Goal: Transaction & Acquisition: Book appointment/travel/reservation

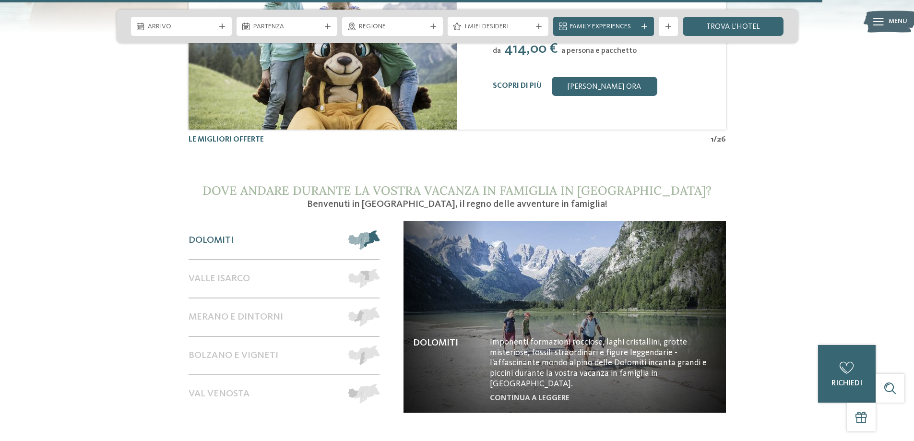
scroll to position [4031, 0]
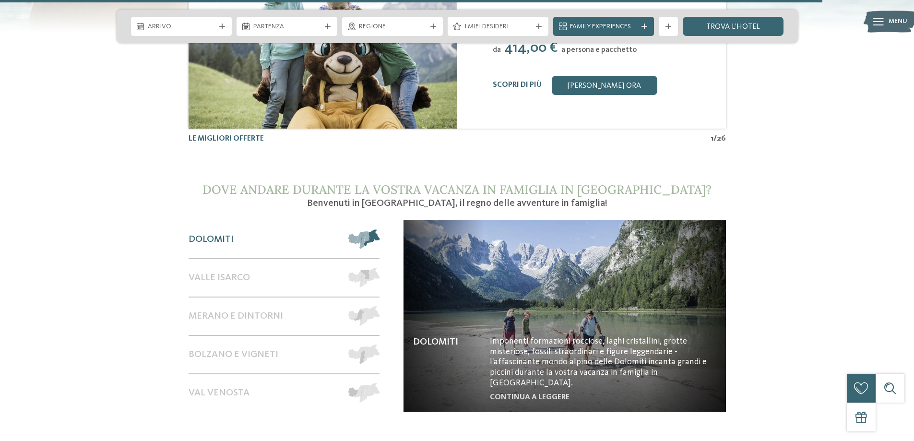
click at [222, 234] on span "Dolomiti" at bounding box center [211, 240] width 45 height 12
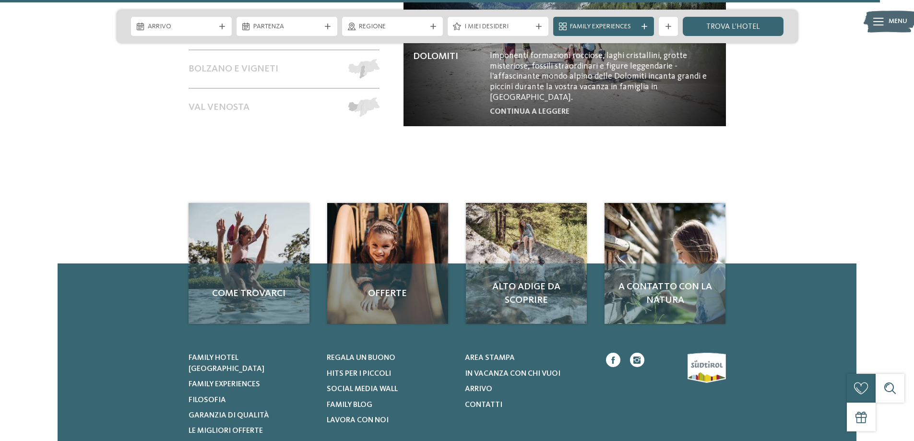
scroll to position [4319, 0]
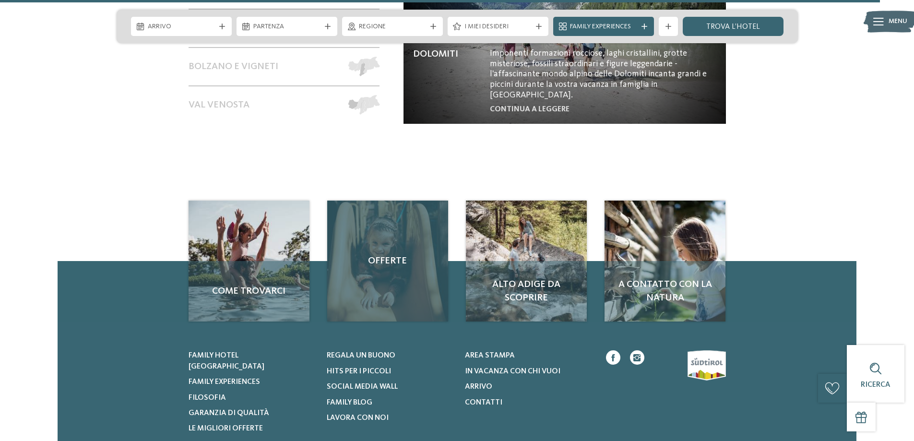
click at [395, 254] on span "Offerte" at bounding box center [388, 260] width 102 height 13
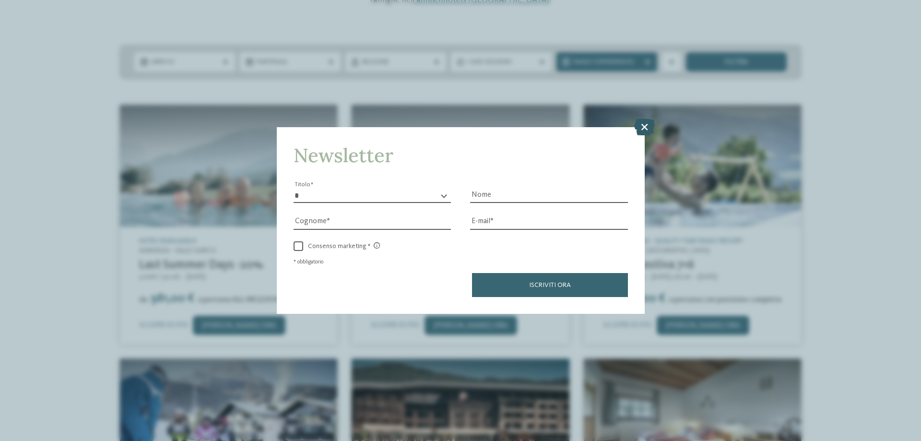
click at [646, 124] on icon at bounding box center [644, 127] width 21 height 17
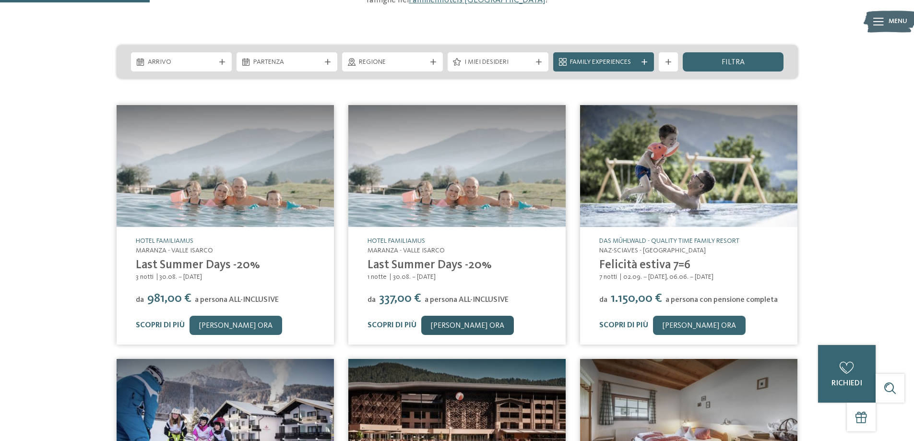
click at [459, 320] on link "[PERSON_NAME] ora" at bounding box center [467, 325] width 93 height 19
click at [234, 192] on img at bounding box center [225, 166] width 217 height 122
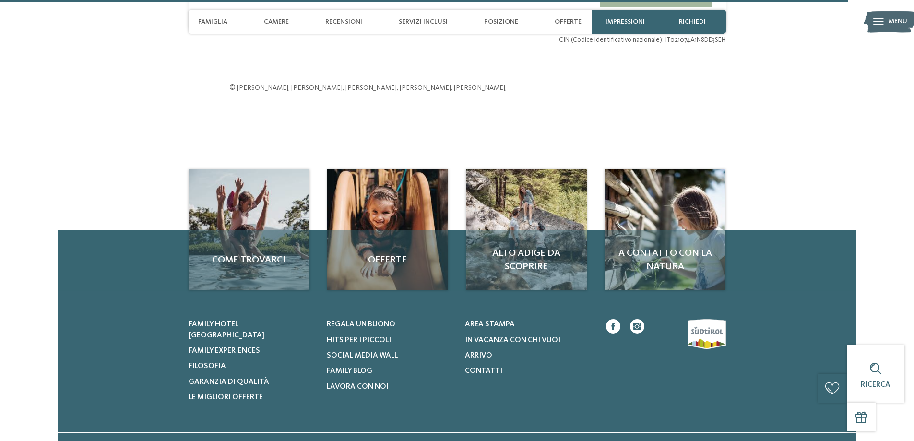
scroll to position [3375, 0]
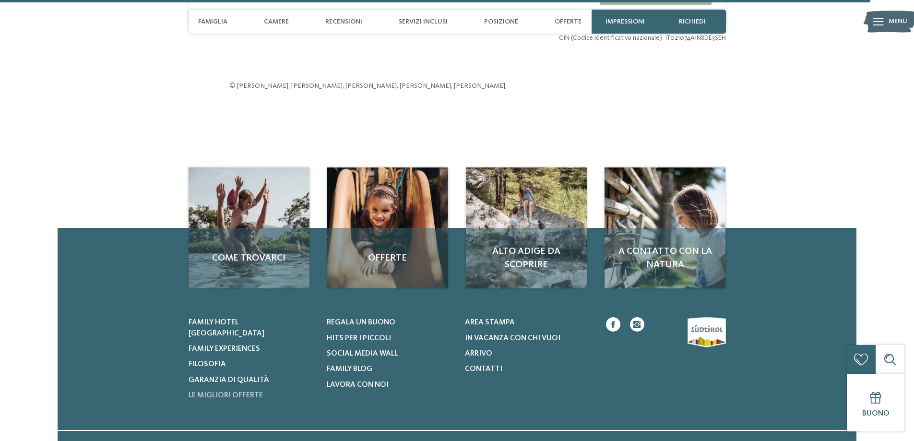
click at [251, 392] on span "Le migliori offerte" at bounding box center [226, 396] width 74 height 8
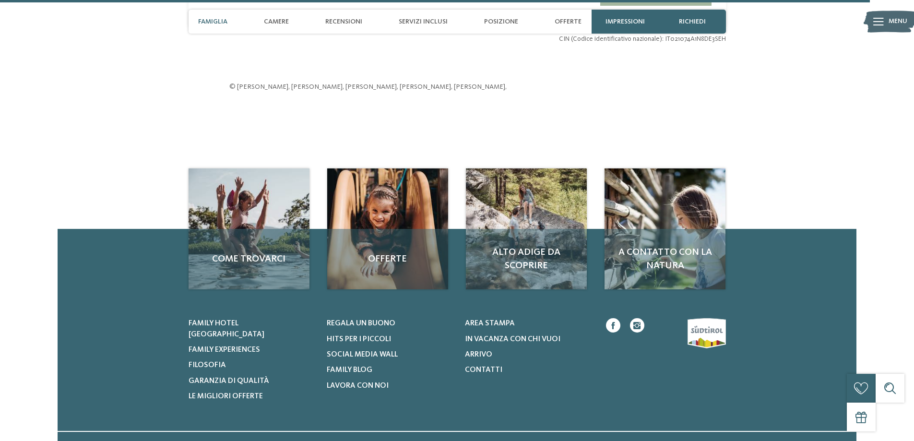
click at [214, 18] on span "Famiglia" at bounding box center [212, 22] width 29 height 8
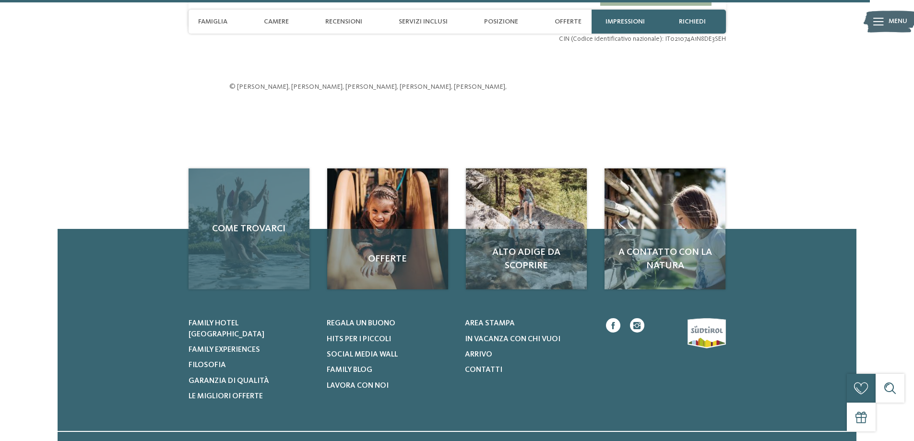
click at [262, 224] on span "Come trovarci" at bounding box center [249, 228] width 102 height 13
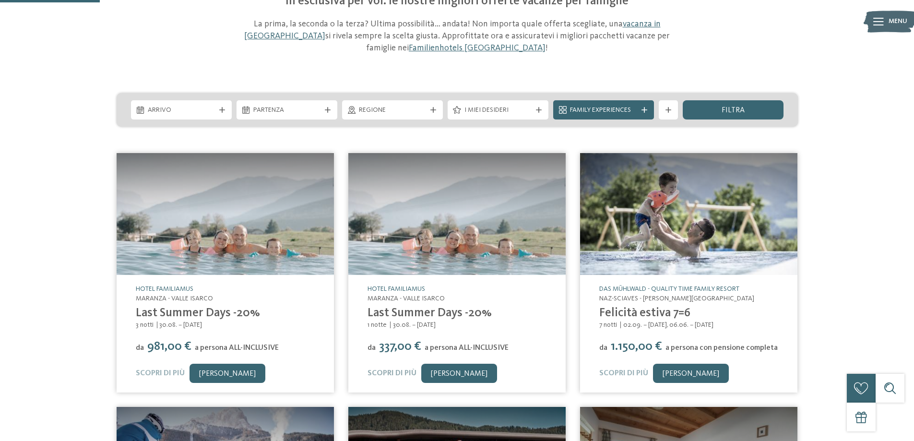
click at [406, 370] on link "Scopri di più" at bounding box center [392, 374] width 49 height 8
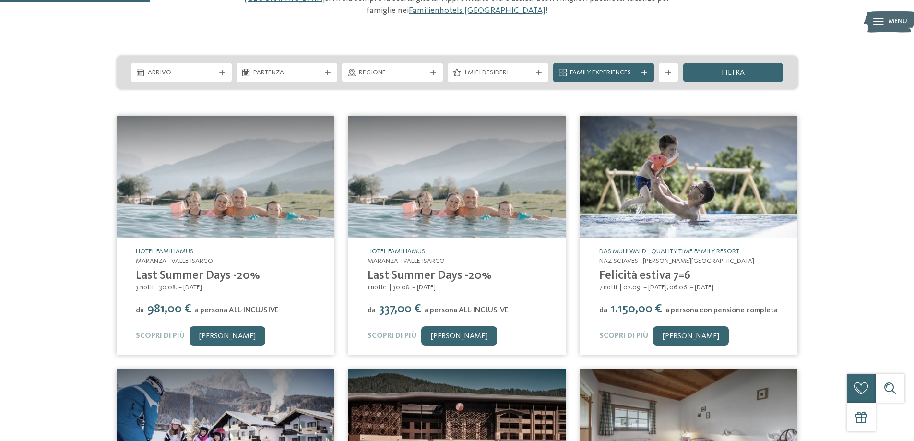
scroll to position [144, 0]
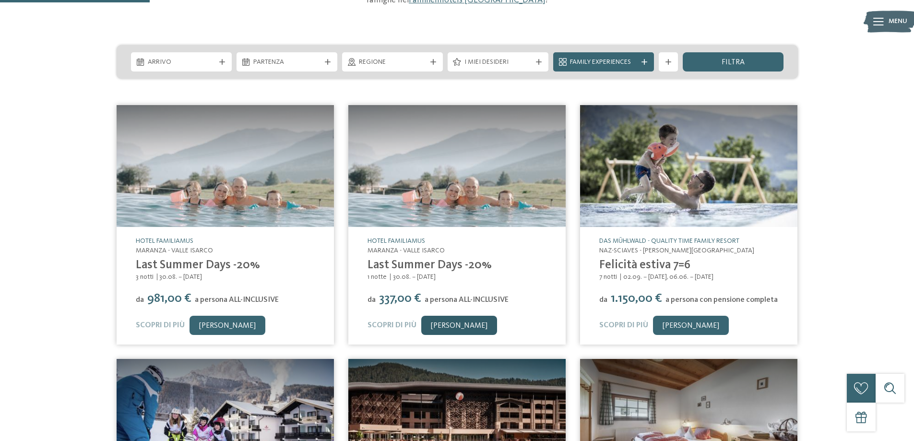
click at [465, 327] on link "[PERSON_NAME] ora" at bounding box center [459, 325] width 76 height 19
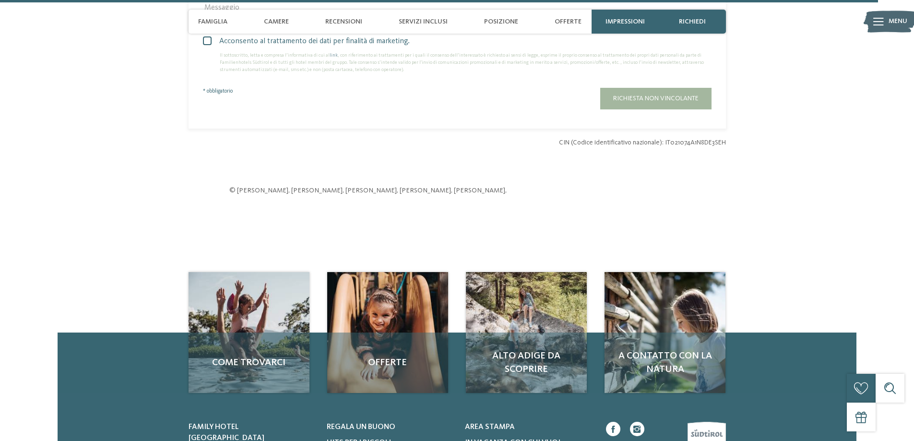
scroll to position [3256, 0]
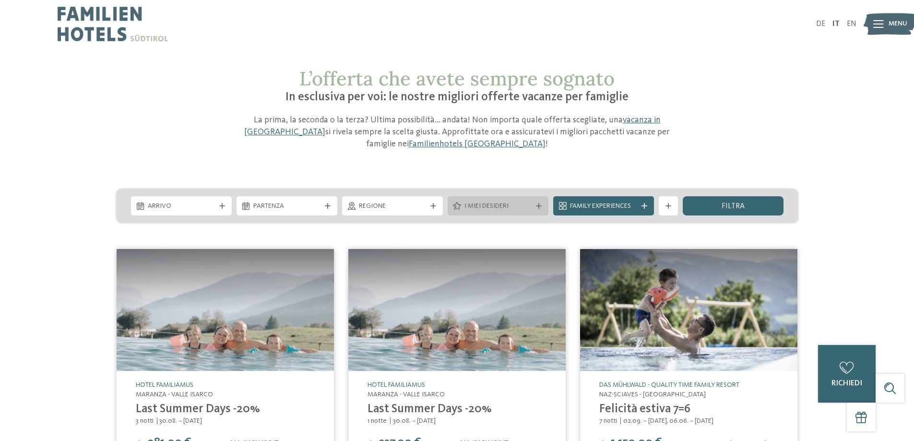
click at [483, 201] on div "I miei desideri" at bounding box center [498, 206] width 72 height 11
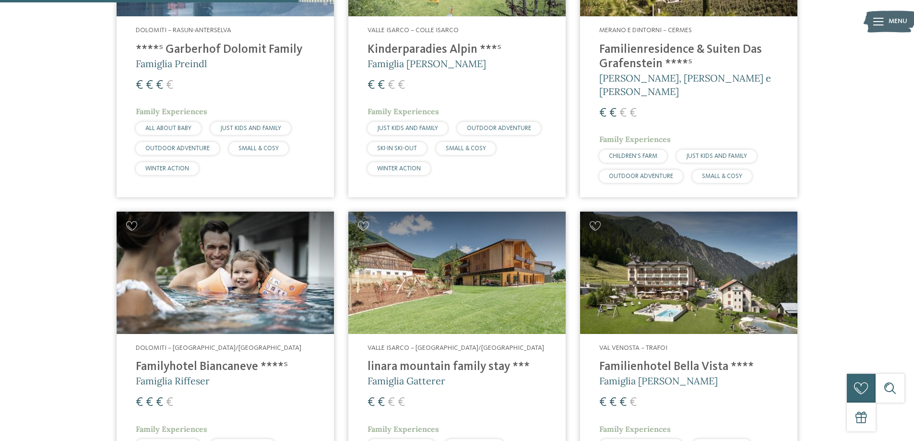
scroll to position [1104, 0]
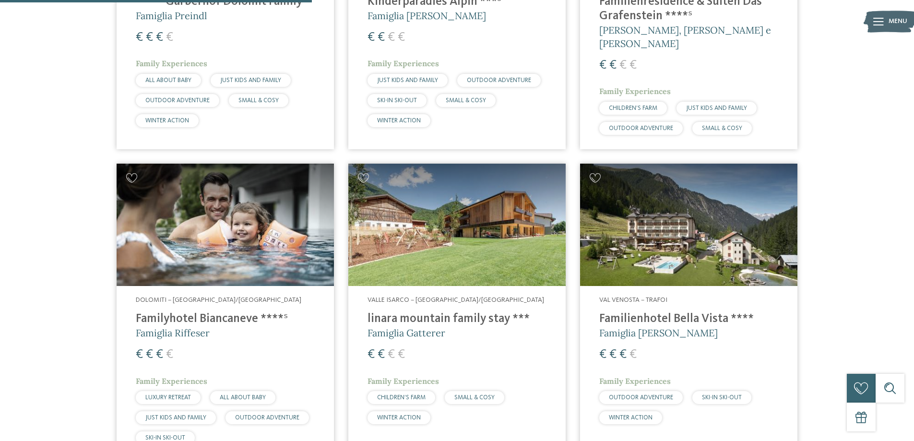
click at [465, 217] on img at bounding box center [456, 225] width 217 height 122
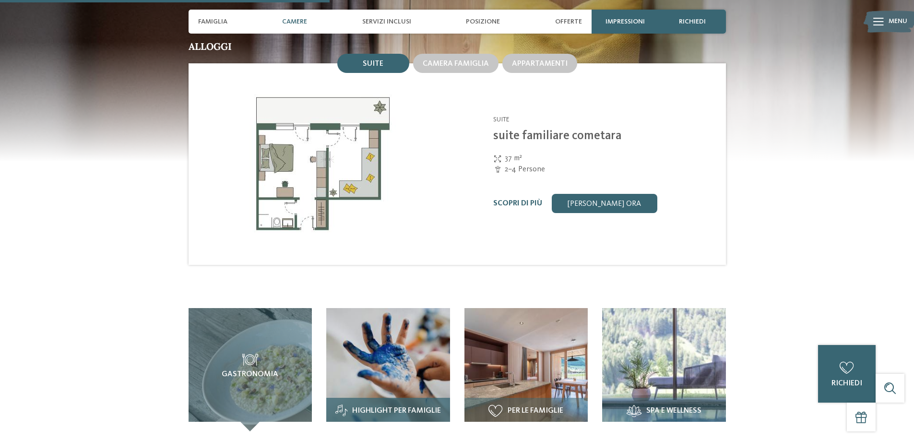
scroll to position [1200, 0]
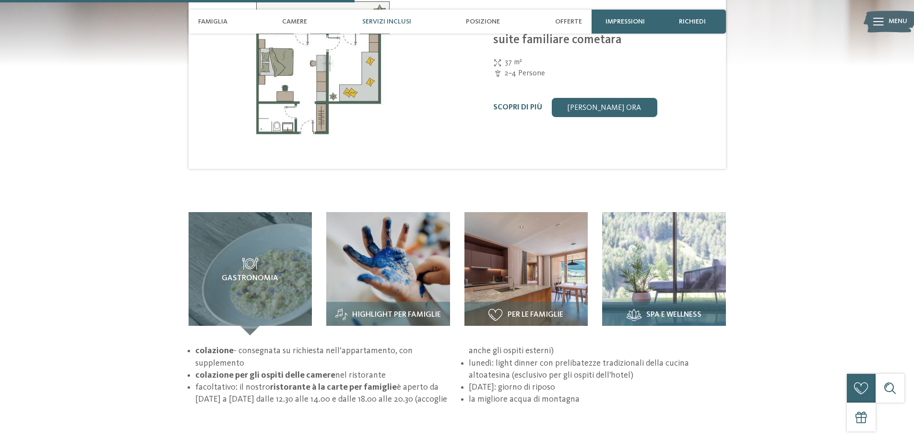
click at [671, 241] on img at bounding box center [664, 274] width 124 height 124
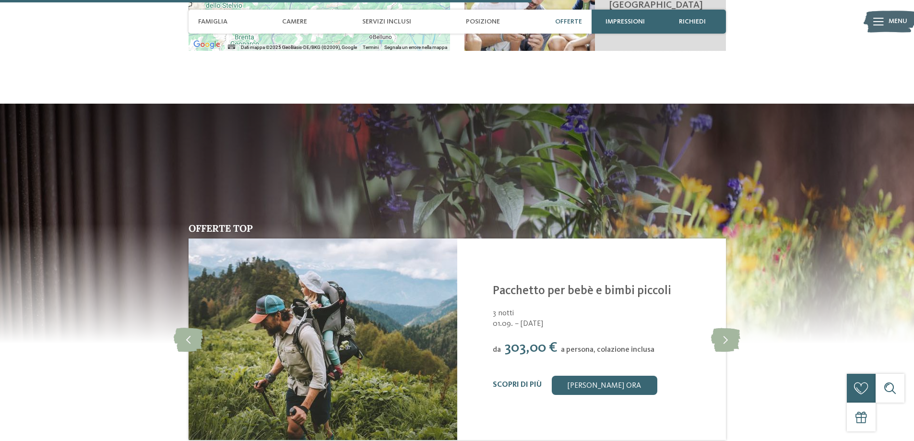
scroll to position [1824, 0]
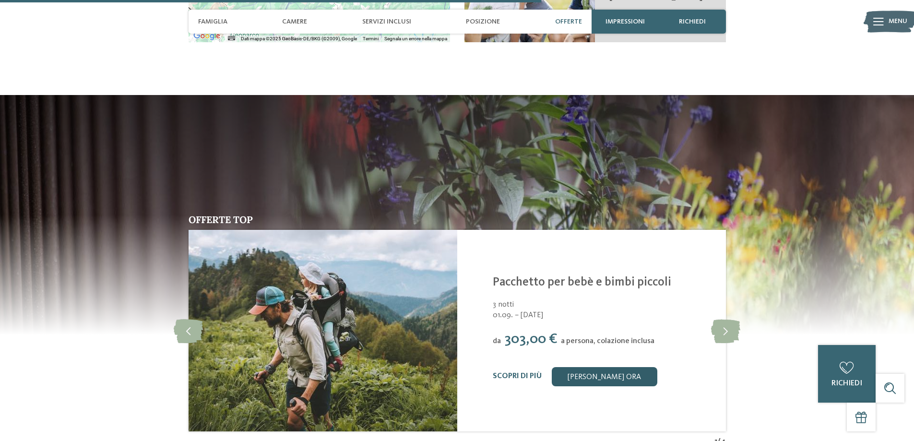
click at [611, 367] on link "[PERSON_NAME] ora" at bounding box center [604, 376] width 106 height 19
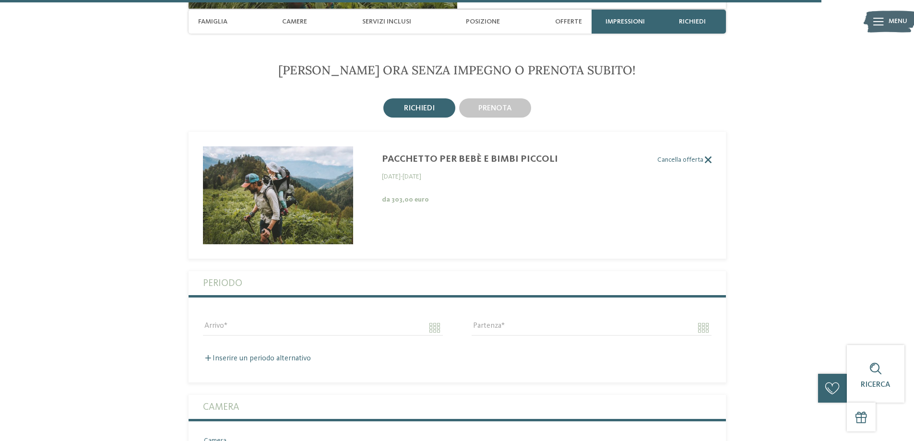
click at [495, 156] on label "Cancella offerta" at bounding box center [450, 160] width 523 height 8
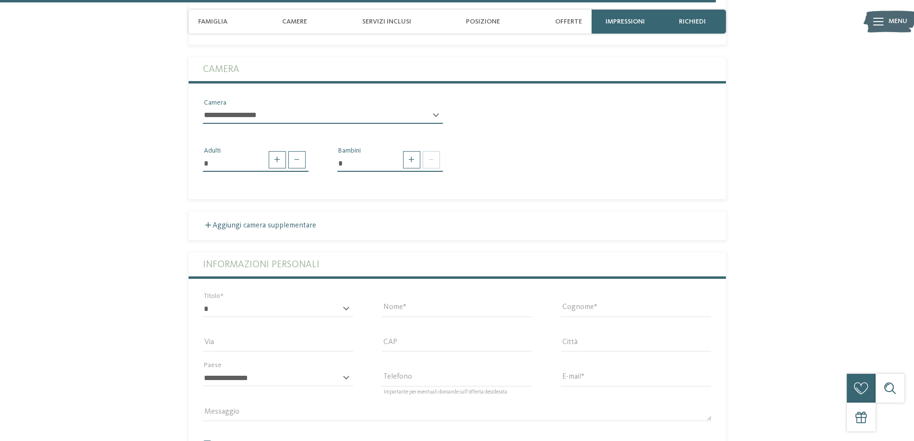
scroll to position [2582, 0]
